Goal: Information Seeking & Learning: Understand process/instructions

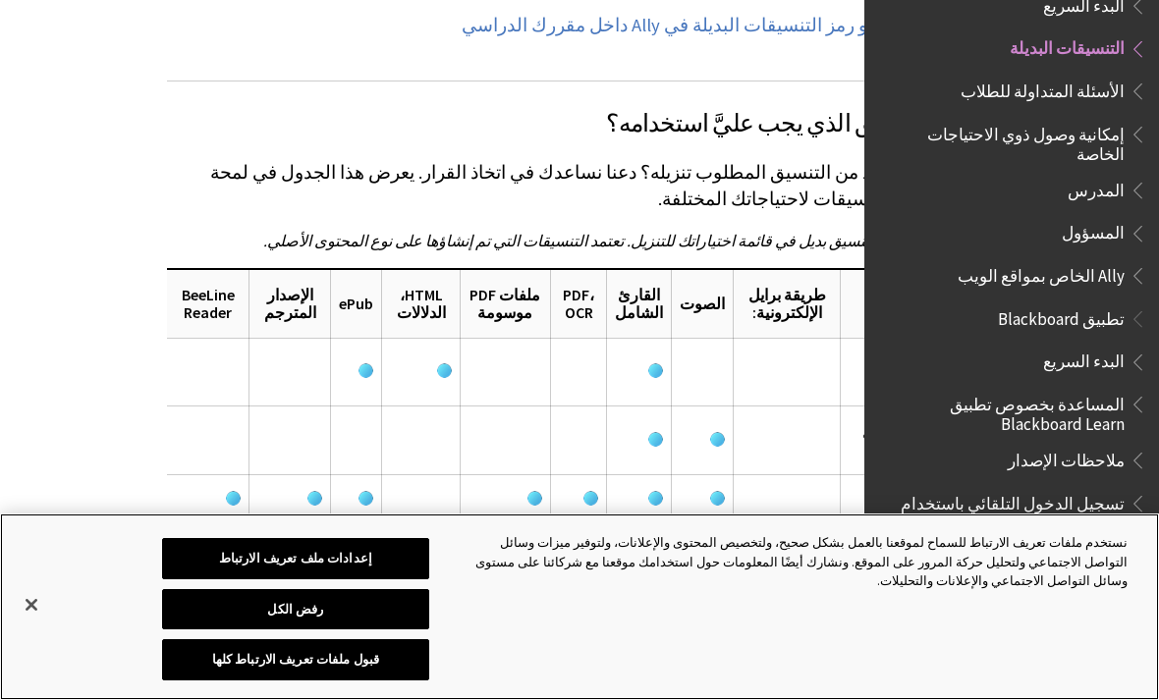
click at [26, 626] on button "إغلاق" at bounding box center [31, 604] width 43 height 43
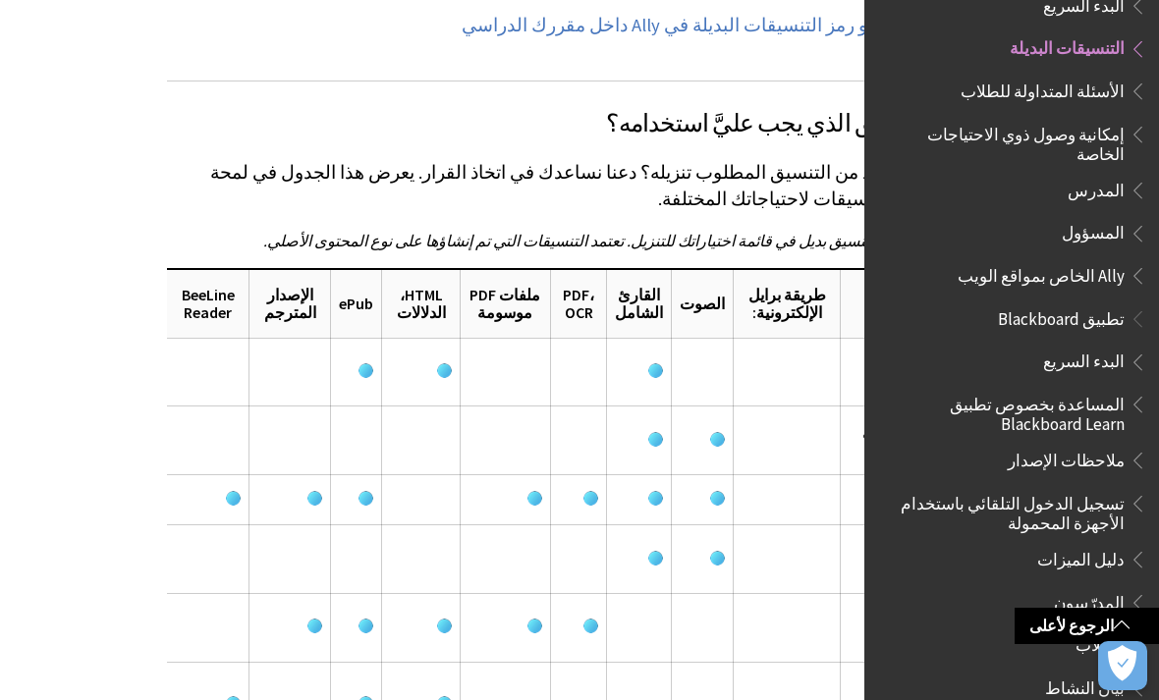
click at [1112, 644] on link "الرجوع لأعلى" at bounding box center [1086, 626] width 144 height 36
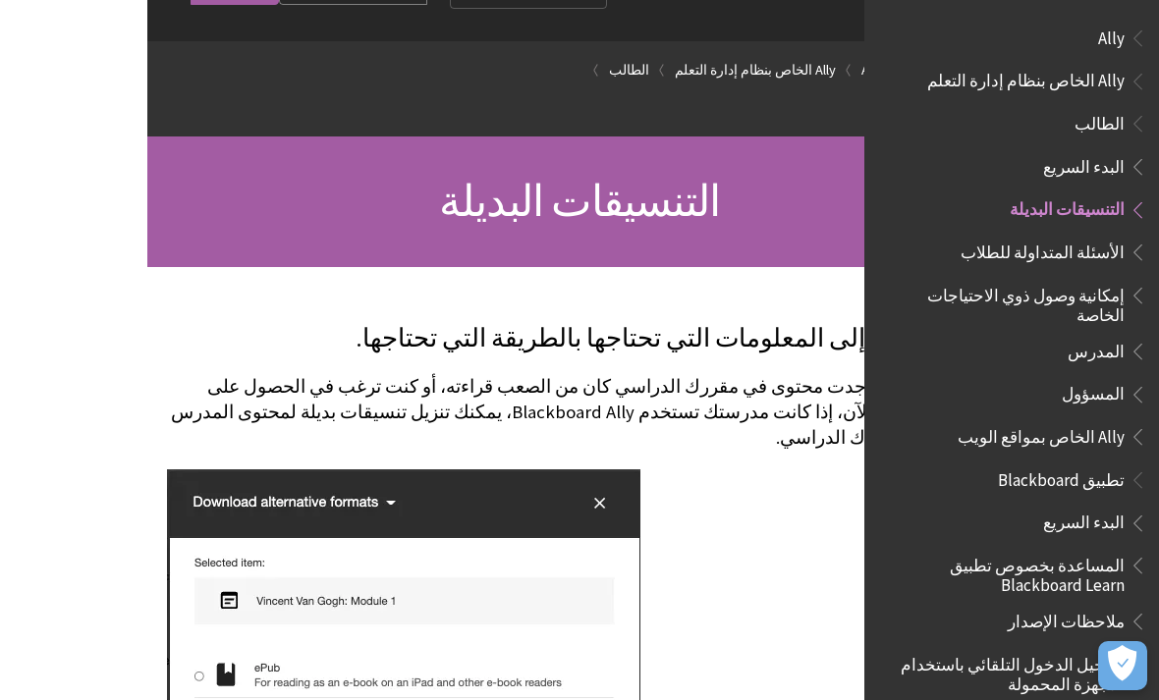
click at [827, 356] on p "قم بالوصول إلى المعلومات التي تحتاجها بالطريقة التي تحتاجها." at bounding box center [579, 338] width 825 height 35
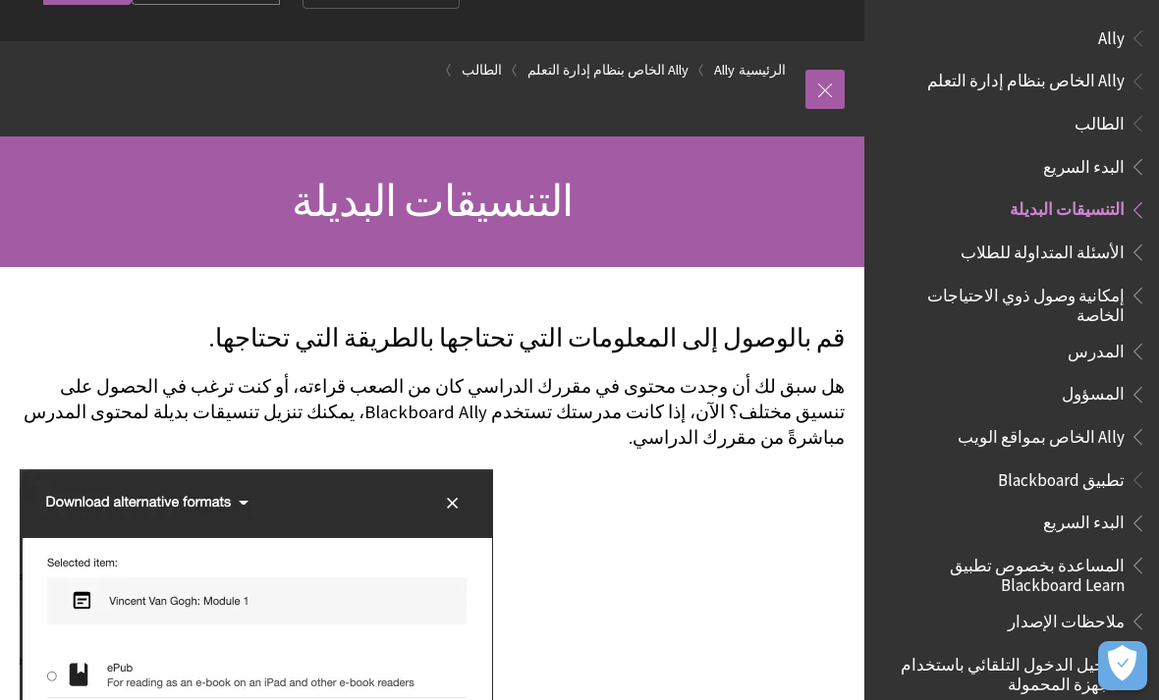
scroll to position [63, 0]
click at [1103, 215] on span "التنسيقات البديلة" at bounding box center [1066, 206] width 115 height 27
click at [1099, 215] on span "التنسيقات البديلة" at bounding box center [1066, 206] width 115 height 27
click at [1098, 214] on span "التنسيقات البديلة" at bounding box center [1066, 206] width 115 height 27
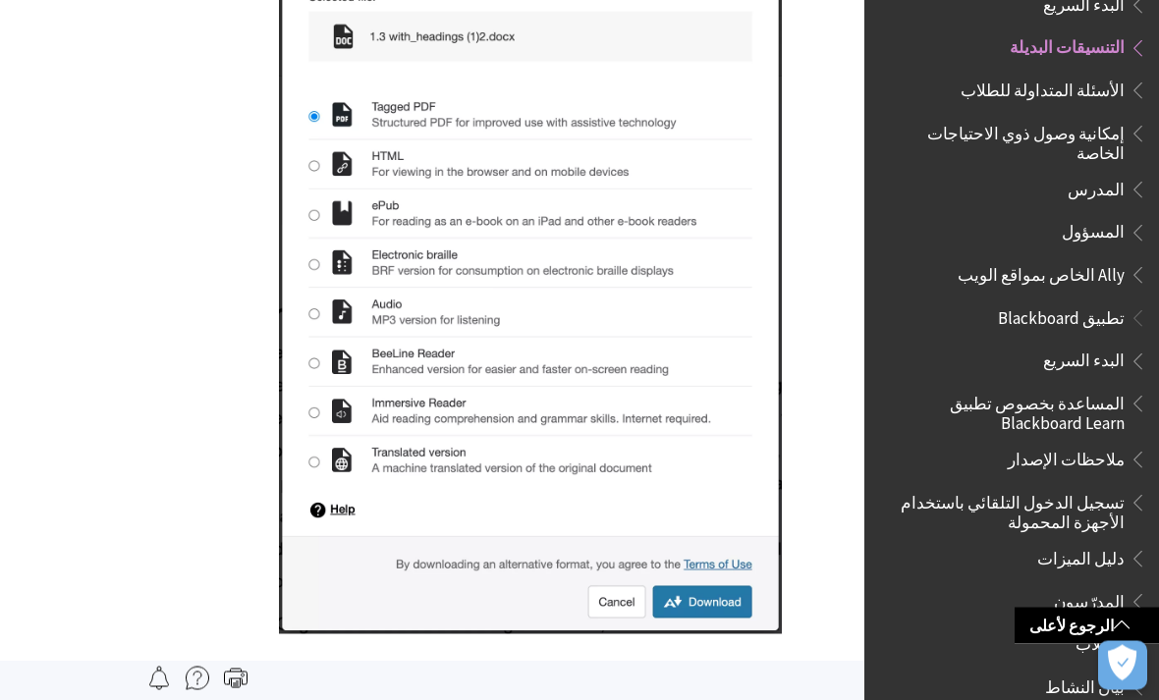
scroll to position [4080, 0]
